Goal: Task Accomplishment & Management: Complete application form

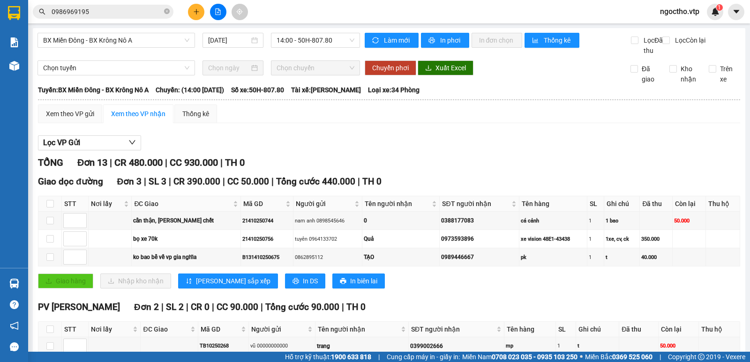
scroll to position [328, 0]
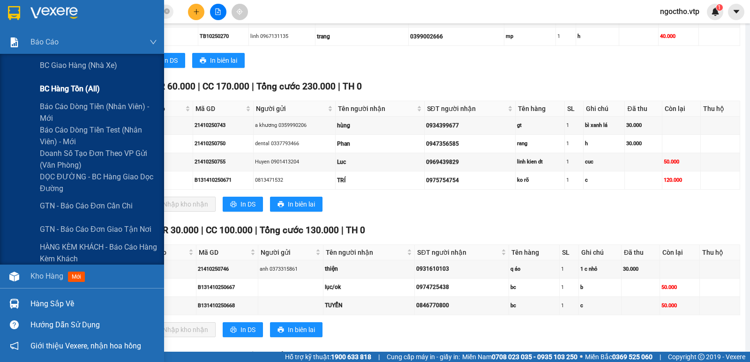
click at [60, 100] on div "BC hàng tồn (all)" at bounding box center [98, 88] width 117 height 23
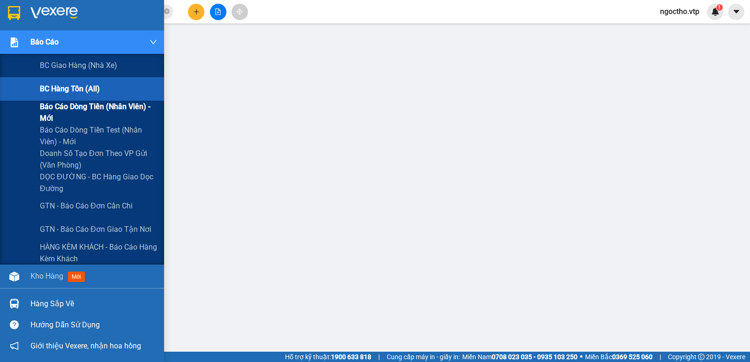
click at [68, 108] on span "Báo cáo dòng tiền (nhân viên) - mới" at bounding box center [98, 112] width 117 height 23
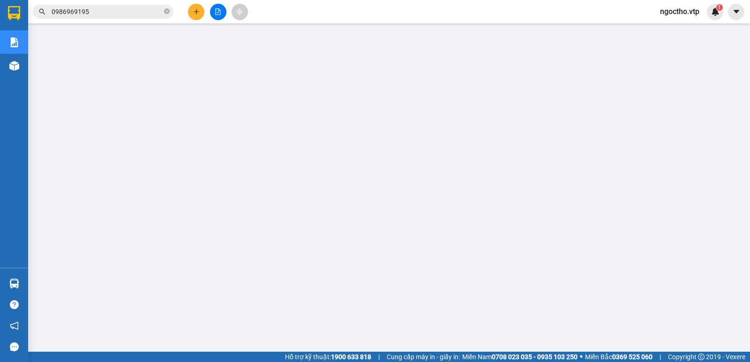
click at [693, 9] on span "ngoctho.vtp" at bounding box center [679, 12] width 54 height 12
click at [676, 32] on span "Đăng xuất" at bounding box center [684, 29] width 39 height 10
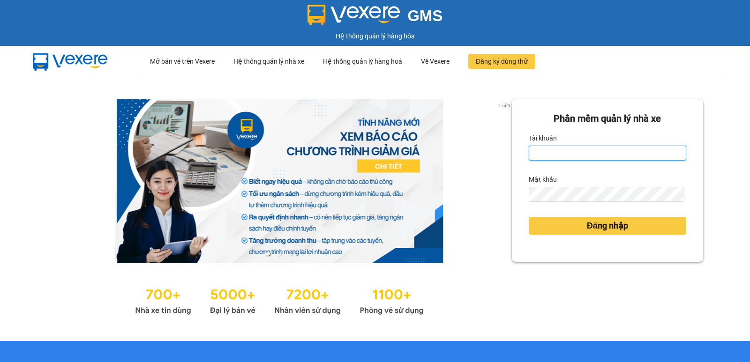
click at [537, 152] on input "Tài khoản" at bounding box center [606, 153] width 157 height 15
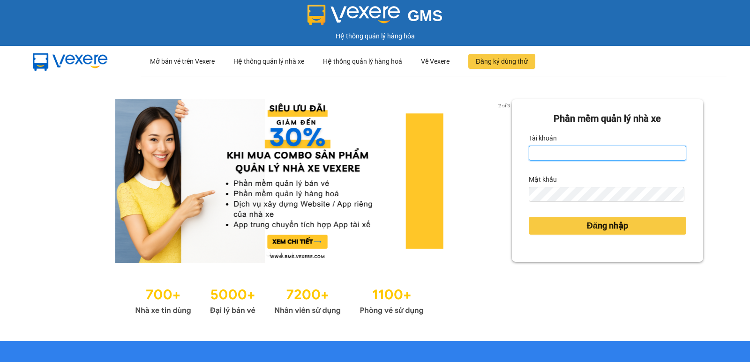
type input "nguyenthithin.vtp"
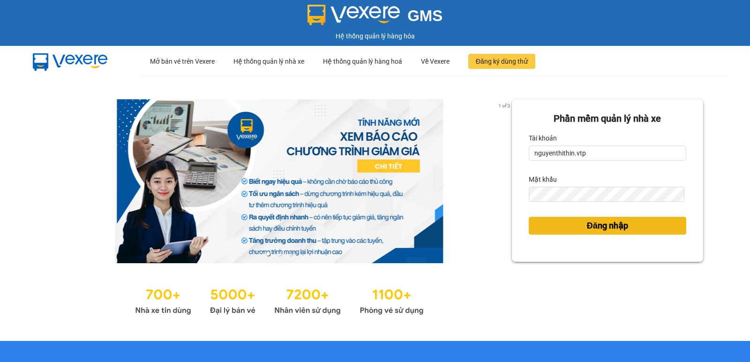
click at [592, 227] on span "Đăng nhập" at bounding box center [607, 225] width 41 height 13
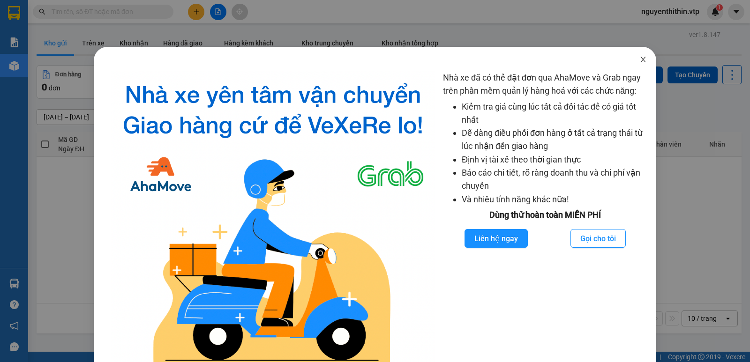
click at [639, 63] on icon "close" at bounding box center [642, 59] width 7 height 7
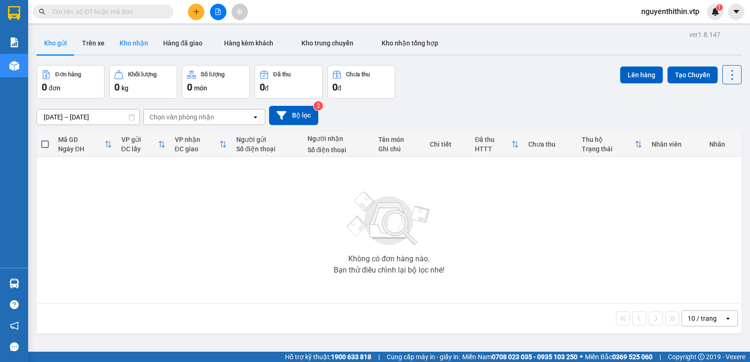
click at [138, 43] on button "Kho nhận" at bounding box center [134, 43] width 44 height 22
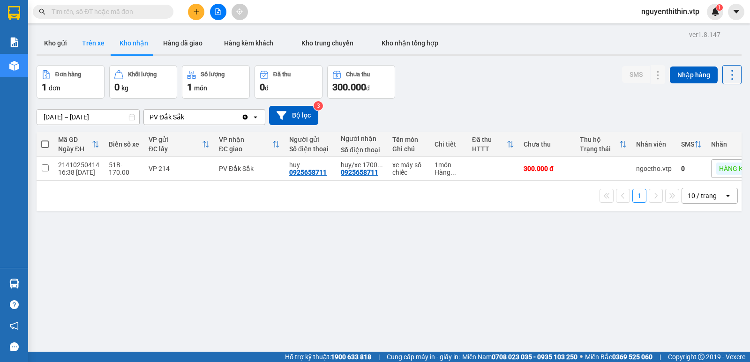
click at [96, 45] on button "Trên xe" at bounding box center [92, 43] width 37 height 22
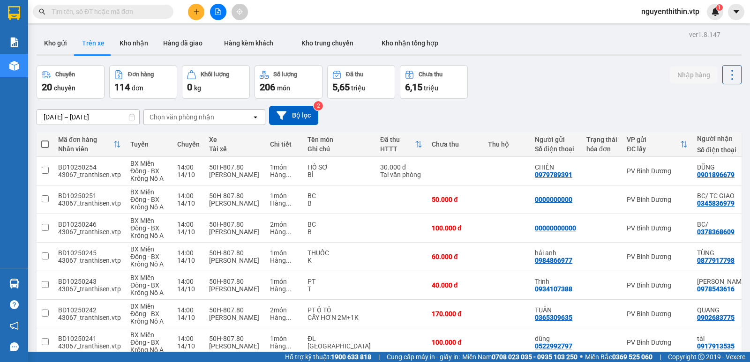
click at [212, 120] on div "Chọn văn phòng nhận" at bounding box center [181, 116] width 65 height 9
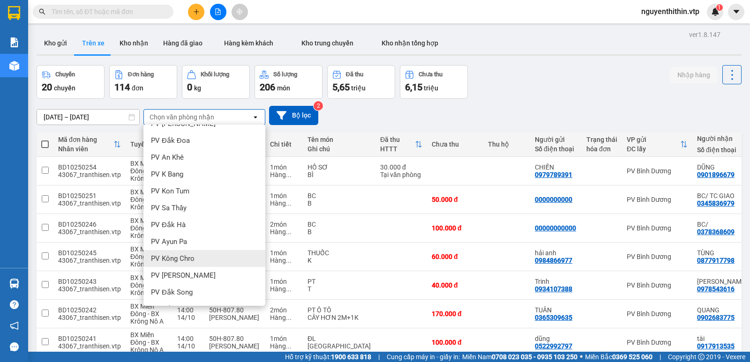
scroll to position [94, 0]
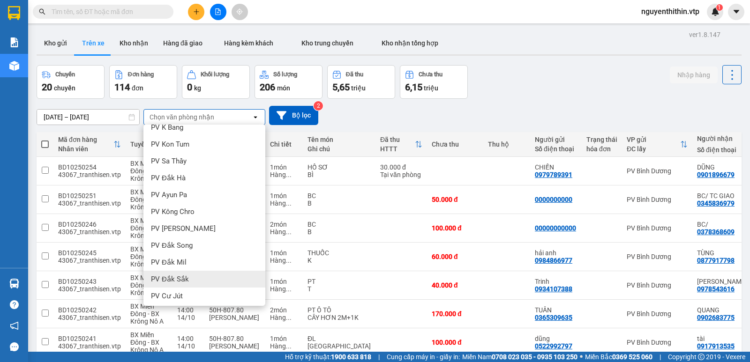
click at [176, 277] on span "PV Đắk Sắk" at bounding box center [170, 279] width 38 height 9
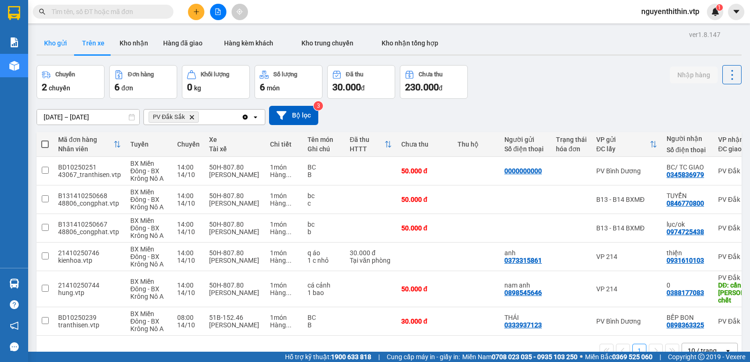
click at [57, 41] on button "Kho gửi" at bounding box center [56, 43] width 38 height 22
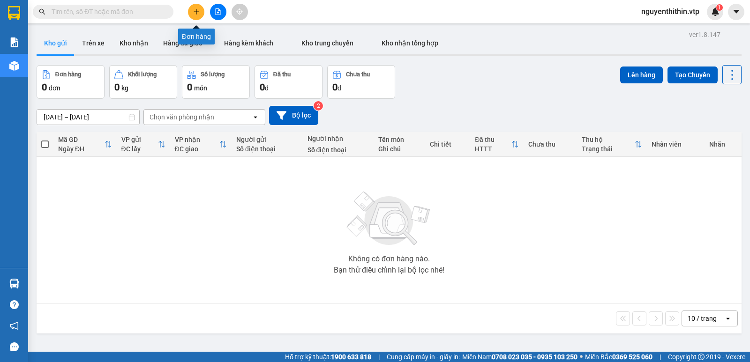
click at [195, 14] on icon "plus" at bounding box center [196, 11] width 7 height 7
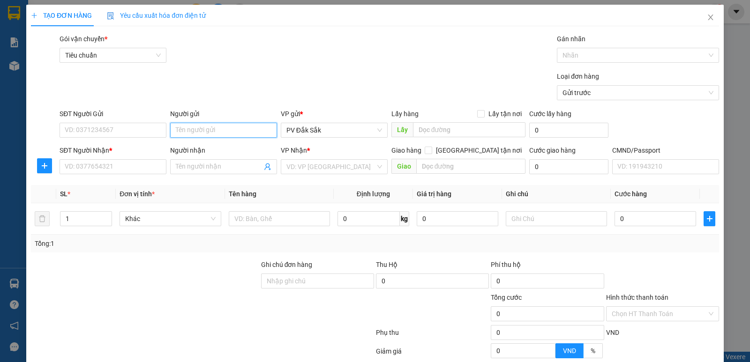
click at [184, 134] on input "Người gửi" at bounding box center [223, 130] width 107 height 15
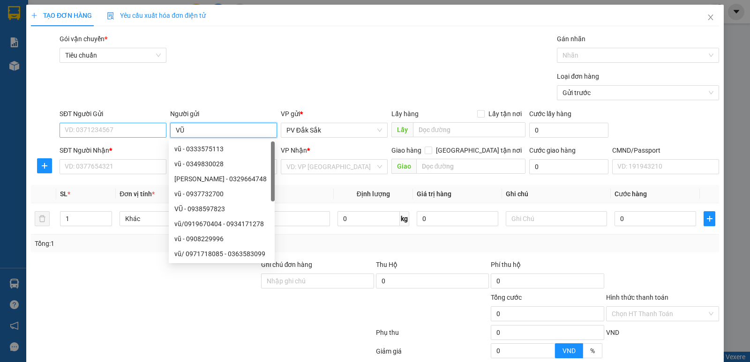
type input "VŨ"
click at [92, 135] on input "SĐT Người Gửi" at bounding box center [112, 130] width 107 height 15
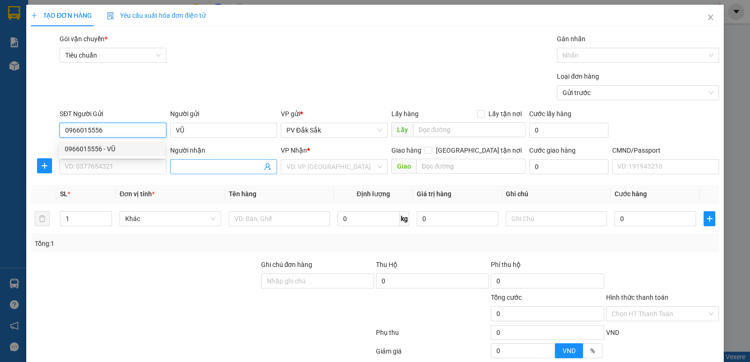
type input "0966015556"
click at [187, 169] on input "Người nhận" at bounding box center [219, 167] width 86 height 10
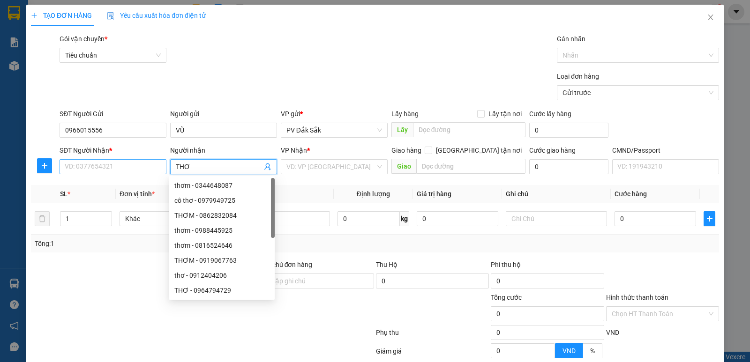
type input "THƠ"
click at [104, 164] on input "SĐT Người Nhận *" at bounding box center [112, 166] width 107 height 15
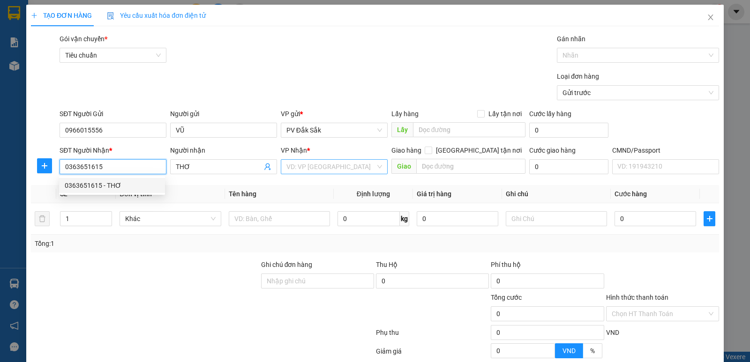
type input "0363651615"
click at [311, 167] on input "search" at bounding box center [330, 167] width 89 height 14
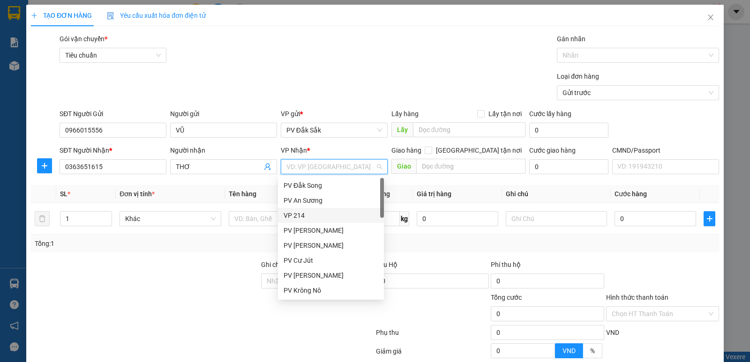
click at [297, 215] on div "VP 214" at bounding box center [330, 215] width 95 height 10
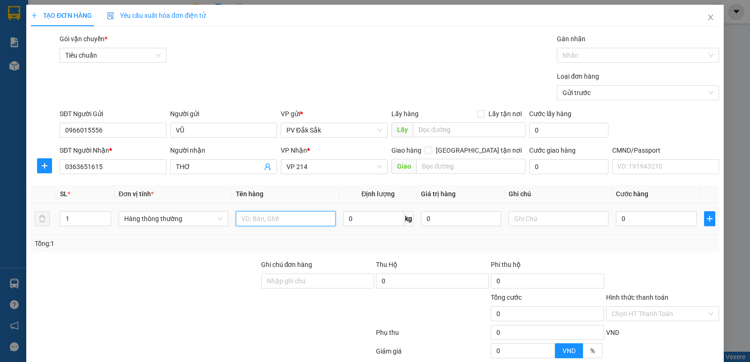
click at [252, 217] on input "text" at bounding box center [286, 218] width 100 height 15
type input "SR"
click at [512, 220] on input "text" at bounding box center [558, 218] width 100 height 15
type input "T"
click at [619, 215] on input "0" at bounding box center [656, 218] width 80 height 15
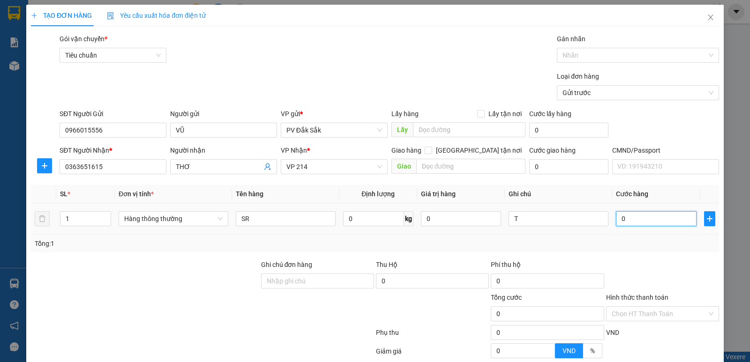
type input "4"
type input "40"
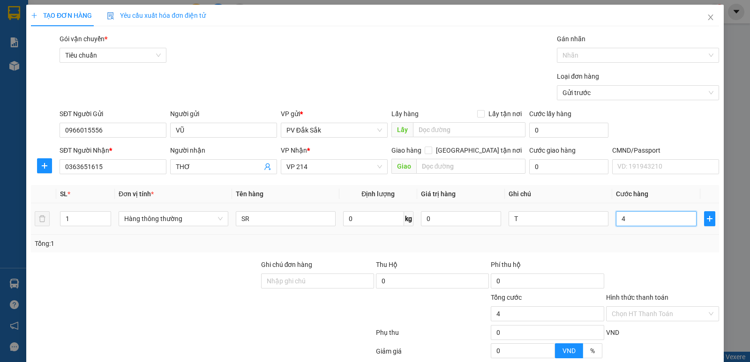
type input "40"
type input "400"
type input "4.000"
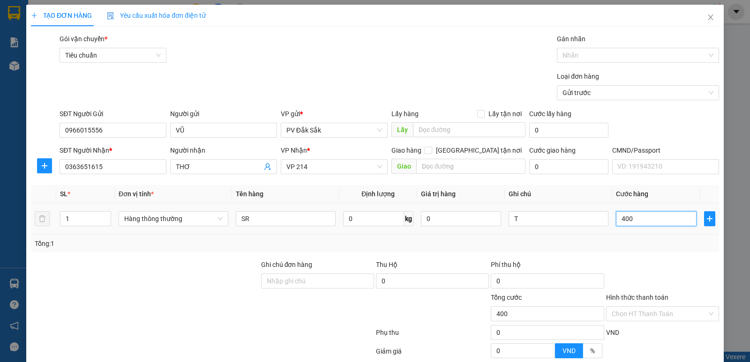
type input "4.000"
type input "40.000"
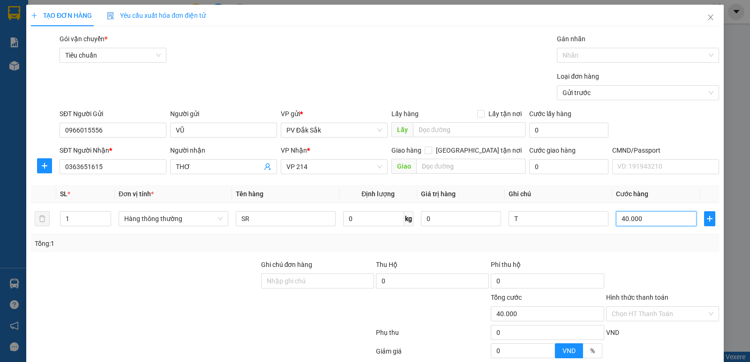
type input "40.000"
click at [620, 298] on label "Hình thức thanh toán" at bounding box center [637, 297] width 62 height 7
click at [620, 307] on input "Hình thức thanh toán" at bounding box center [658, 314] width 95 height 14
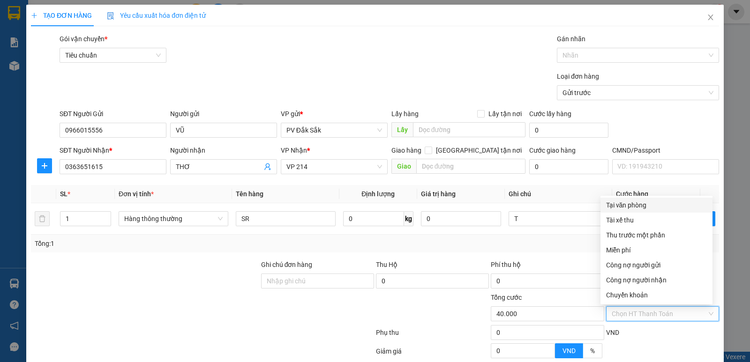
click at [634, 203] on div "Tại văn phòng" at bounding box center [656, 205] width 101 height 10
type input "0"
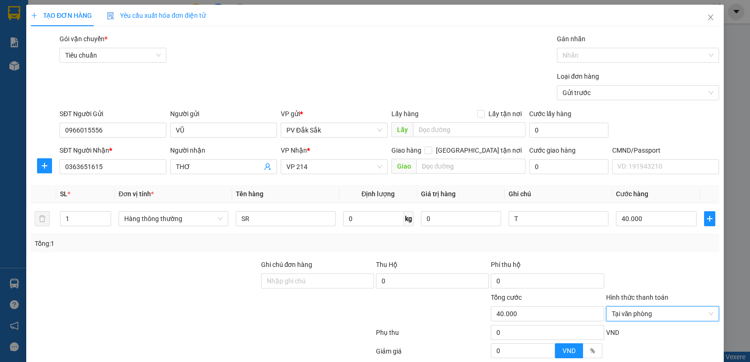
scroll to position [89, 0]
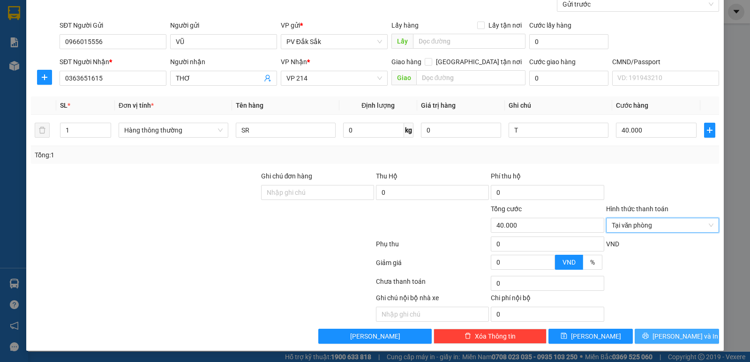
click at [674, 335] on span "Lưu và In" at bounding box center [685, 336] width 66 height 10
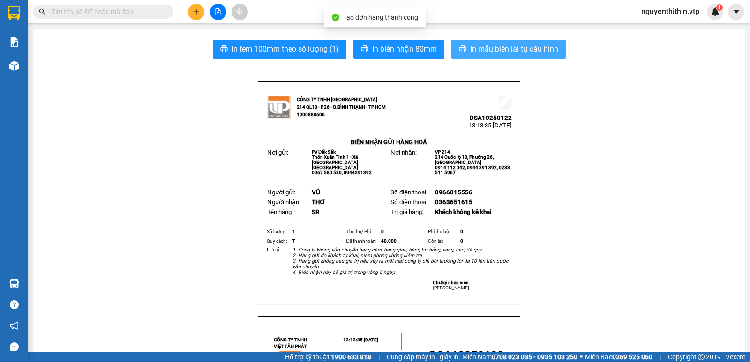
click at [492, 53] on span "In mẫu biên lai tự cấu hình" at bounding box center [514, 49] width 88 height 12
click at [509, 48] on span "In mẫu biên lai tự cấu hình" at bounding box center [514, 49] width 88 height 12
